Goal: Information Seeking & Learning: Find specific fact

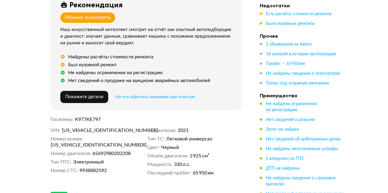
scroll to position [204, 0]
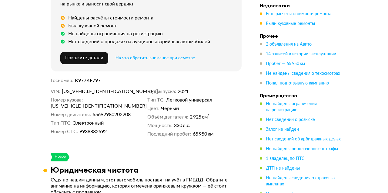
click at [87, 92] on span "[US_VEHICLE_IDENTIFICATION_NUMBER]" at bounding box center [97, 91] width 70 height 6
click at [82, 94] on span "[US_VEHICLE_IDENTIFICATION_NUMBER]" at bounding box center [97, 91] width 70 height 6
click at [101, 92] on span "[US_VEHICLE_IDENTIFICATION_NUMBER]" at bounding box center [97, 91] width 70 height 6
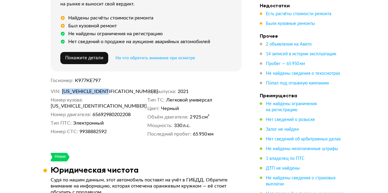
copy span "[US_VEHICLE_IDENTIFICATION_NUMBER]"
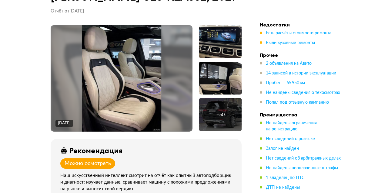
scroll to position [29, 0]
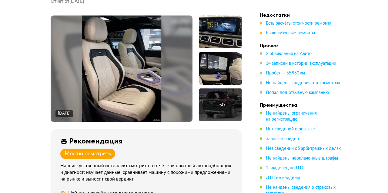
click at [236, 110] on div "+ 50" at bounding box center [220, 104] width 42 height 33
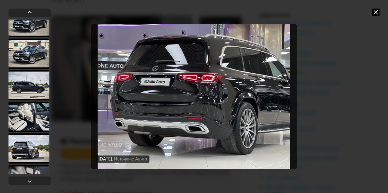
scroll to position [1240, 0]
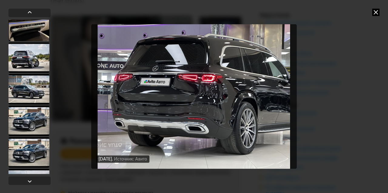
click at [23, 120] on div at bounding box center [28, 120] width 41 height 30
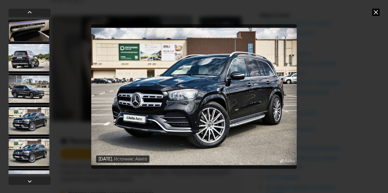
scroll to position [1240, 0]
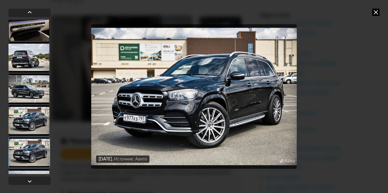
click at [377, 12] on icon at bounding box center [376, 11] width 7 height 7
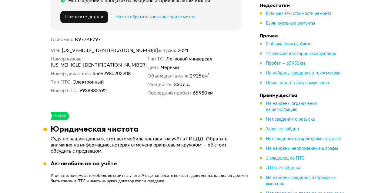
scroll to position [233, 0]
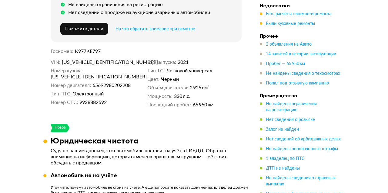
click at [85, 53] on span "К977КЕ797" at bounding box center [88, 51] width 26 height 5
copy span "К977КЕ797"
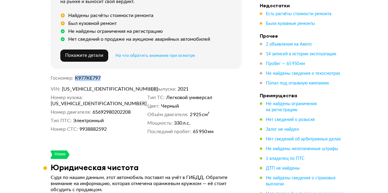
scroll to position [204, 0]
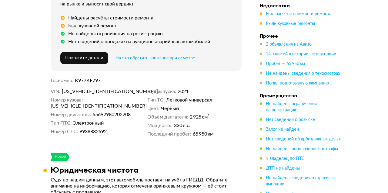
click at [74, 111] on dt "Номер двигателя" at bounding box center [71, 114] width 40 height 6
